Goal: Task Accomplishment & Management: Manage account settings

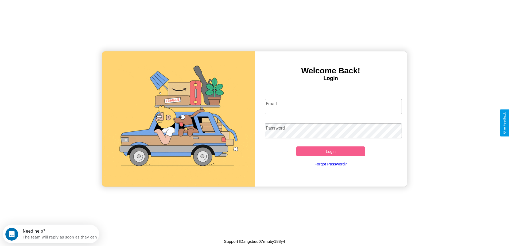
click at [333, 106] on input "Email" at bounding box center [333, 106] width 137 height 15
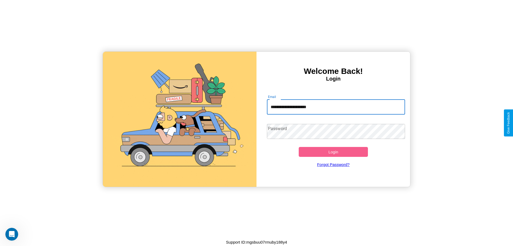
type input "**********"
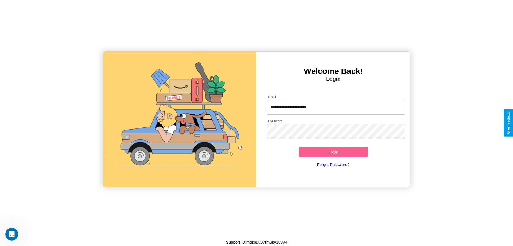
click at [333, 152] on button "Login" at bounding box center [333, 152] width 69 height 10
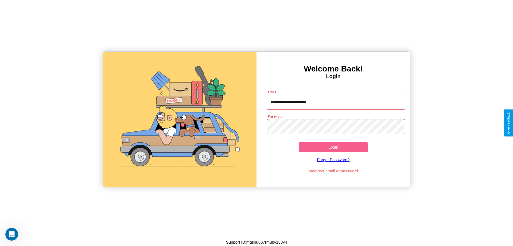
click at [333, 147] on button "Login" at bounding box center [333, 147] width 69 height 10
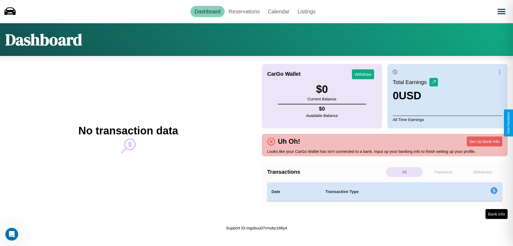
click at [483, 172] on p "Withdraws" at bounding box center [483, 172] width 37 height 10
click at [444, 172] on p "Payments" at bounding box center [444, 172] width 37 height 10
click at [244, 11] on link "Reservations" at bounding box center [244, 11] width 39 height 11
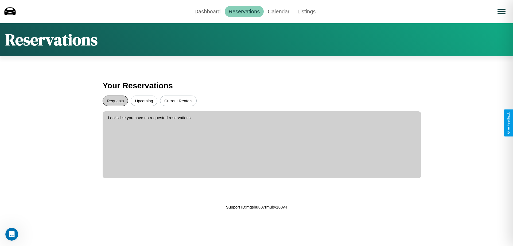
click at [115, 101] on button "Requests" at bounding box center [115, 100] width 25 height 10
click at [178, 101] on button "Current Rentals" at bounding box center [178, 100] width 37 height 10
